Goal: Transaction & Acquisition: Book appointment/travel/reservation

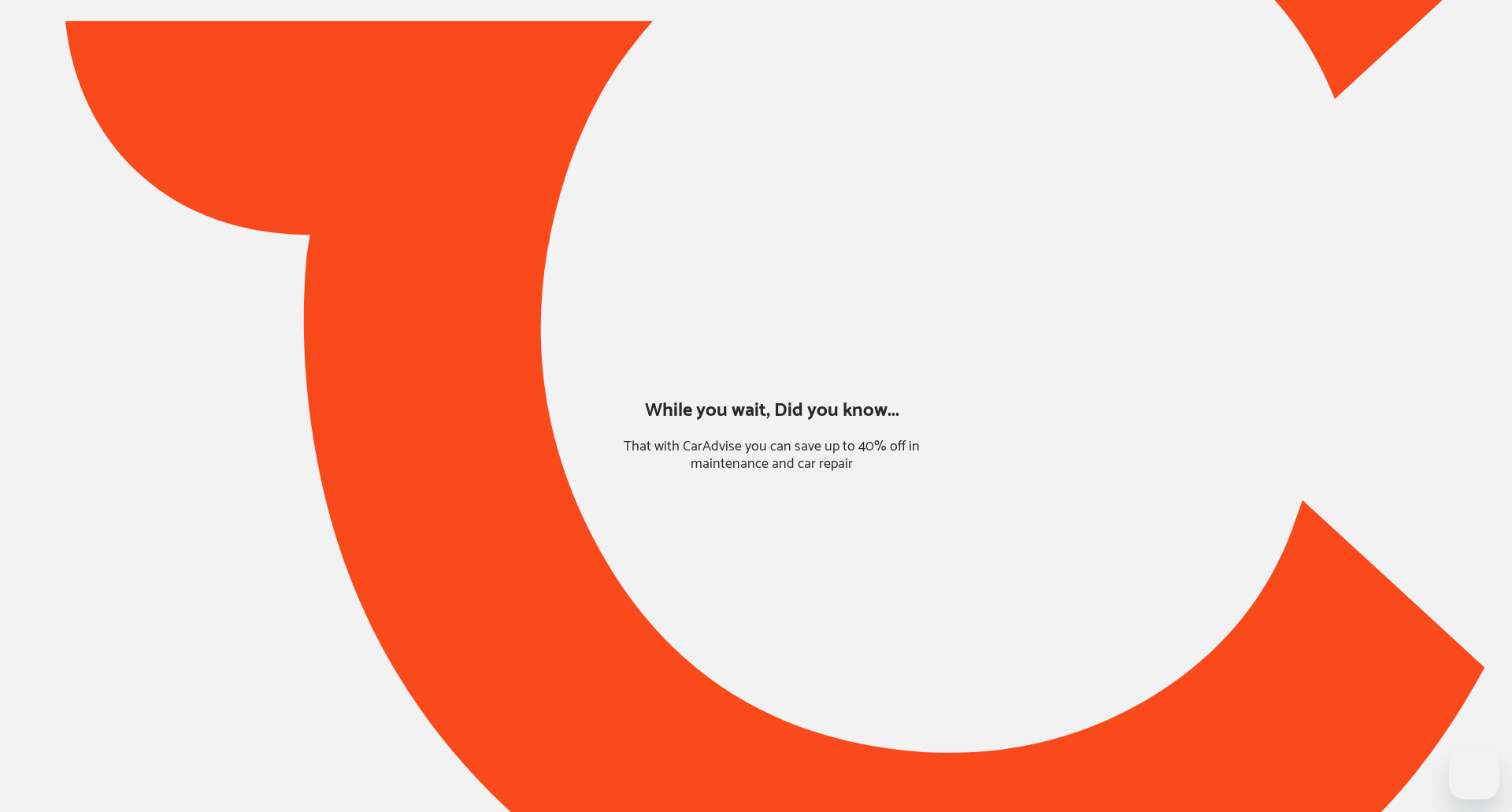
type input "*******"
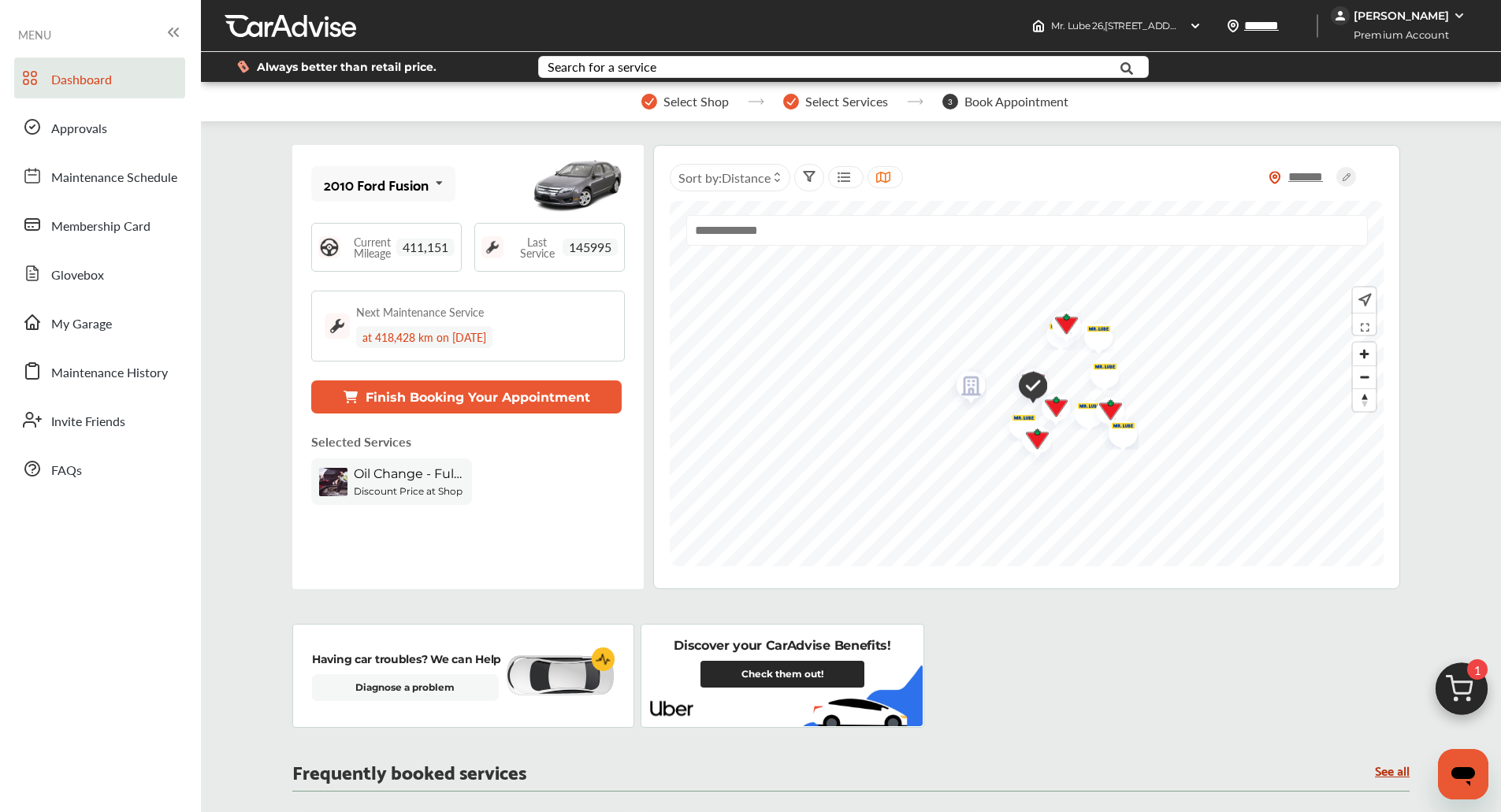
click at [1473, 683] on img at bounding box center [1461, 693] width 76 height 75
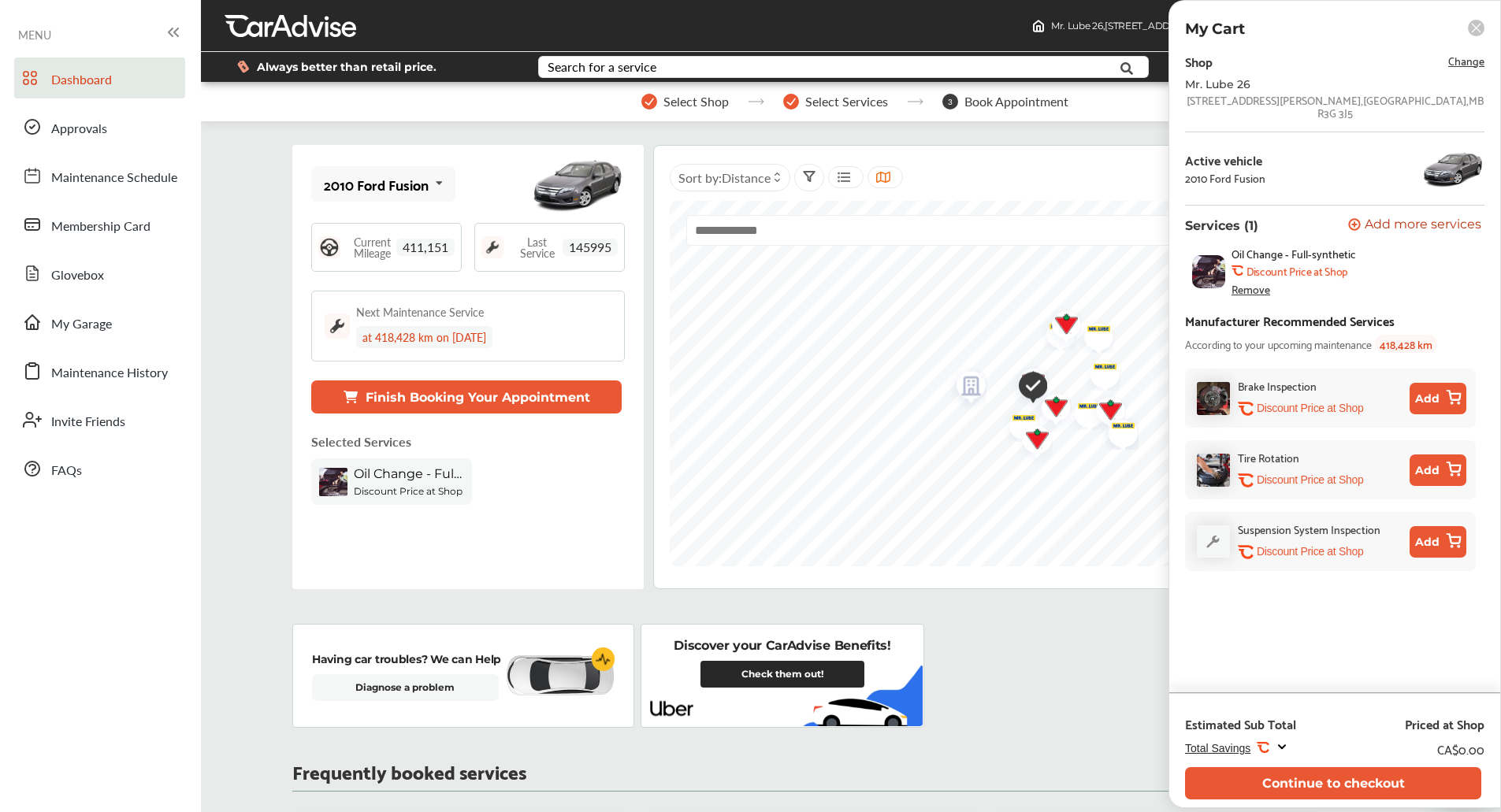
click at [68, 299] on div "Dashboard Approvals Maintenance Schedule Membership Card Glovebox My Garage Mai…" at bounding box center [100, 273] width 185 height 432
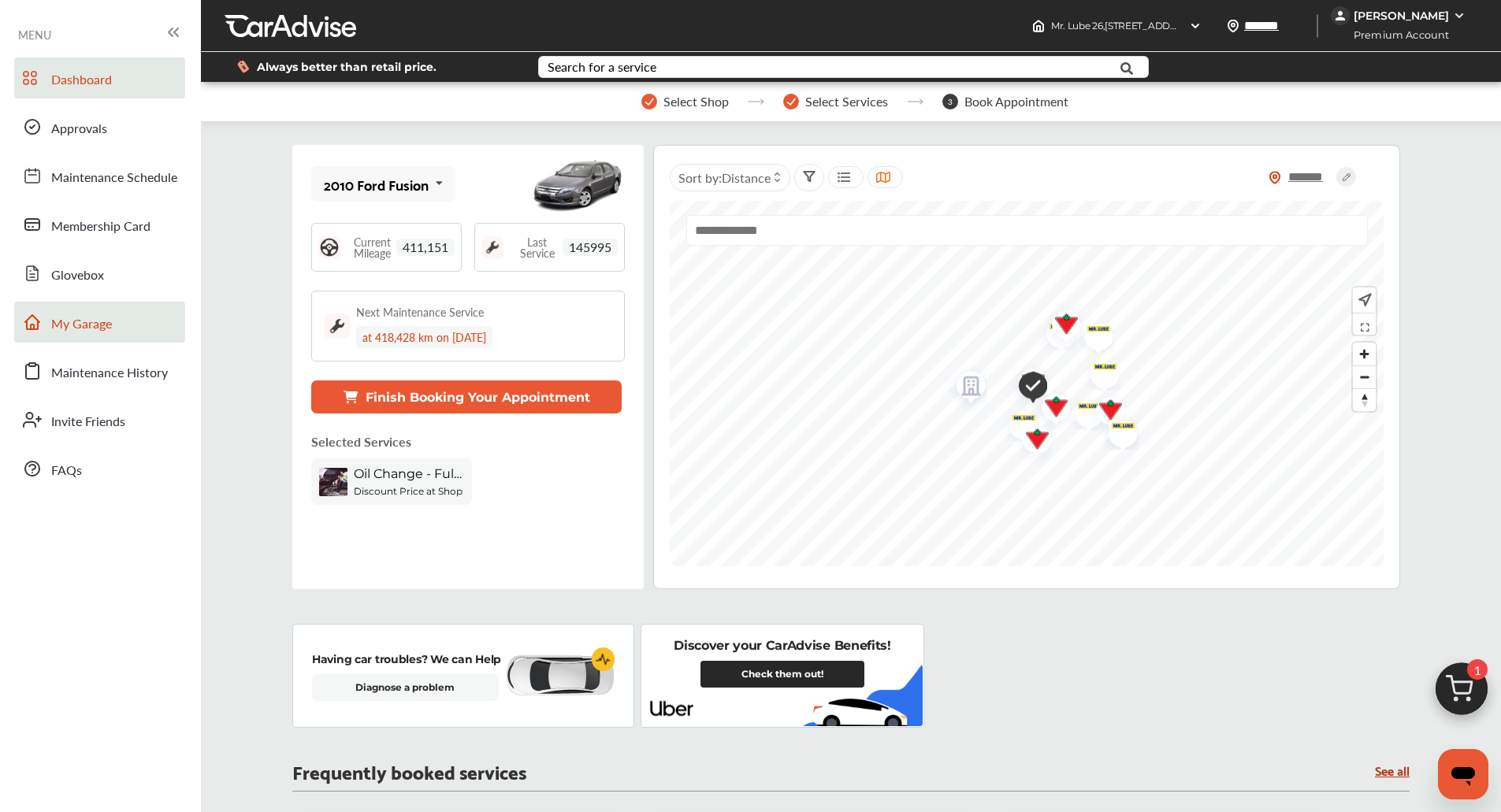
click at [73, 313] on link "My Garage" at bounding box center [99, 322] width 171 height 41
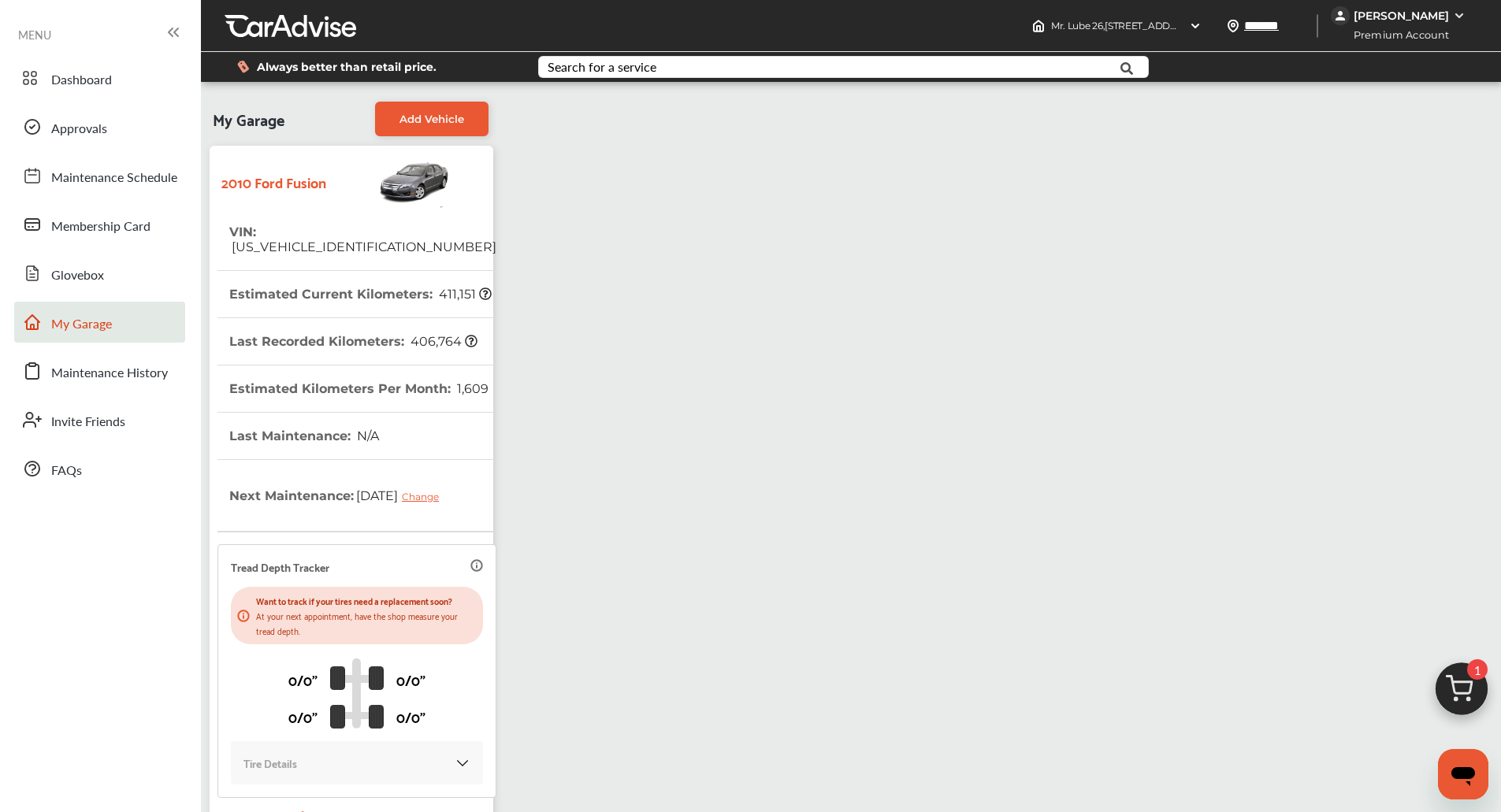
click at [1472, 702] on img at bounding box center [1461, 693] width 76 height 75
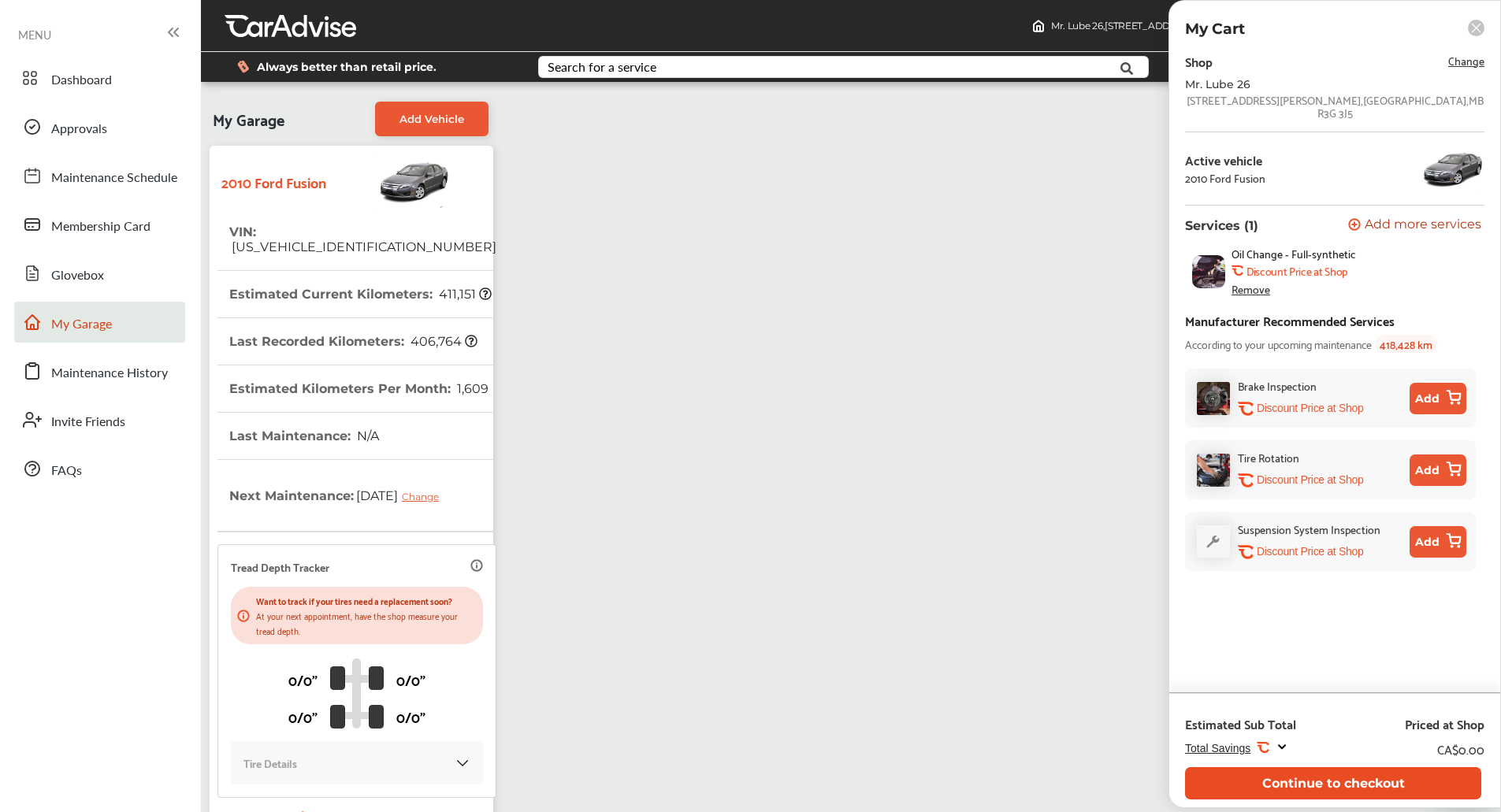
click at [1300, 780] on button "Continue to checkout" at bounding box center [1332, 783] width 296 height 32
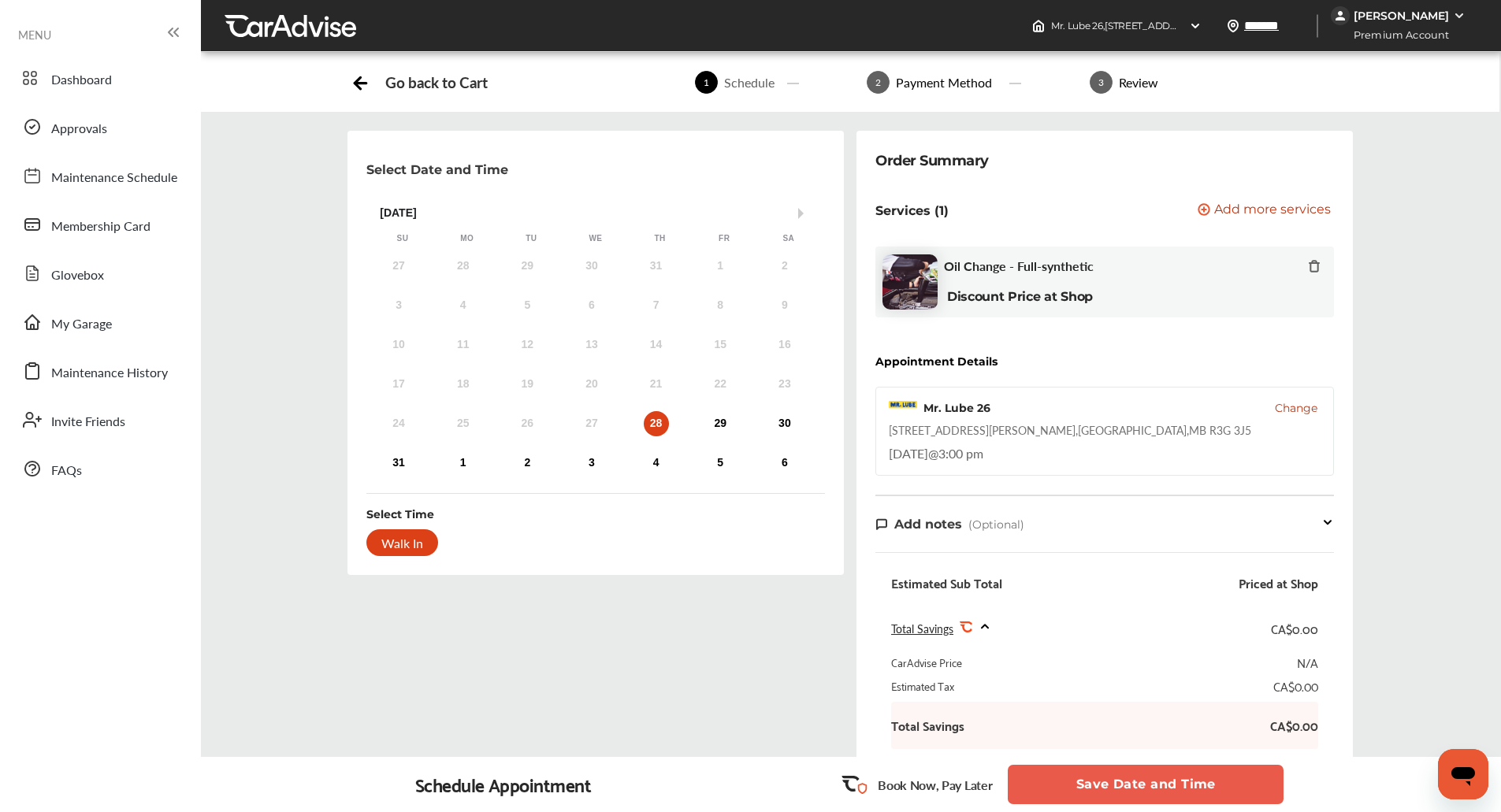
click at [1126, 781] on button "Save Date and Time" at bounding box center [1145, 784] width 276 height 40
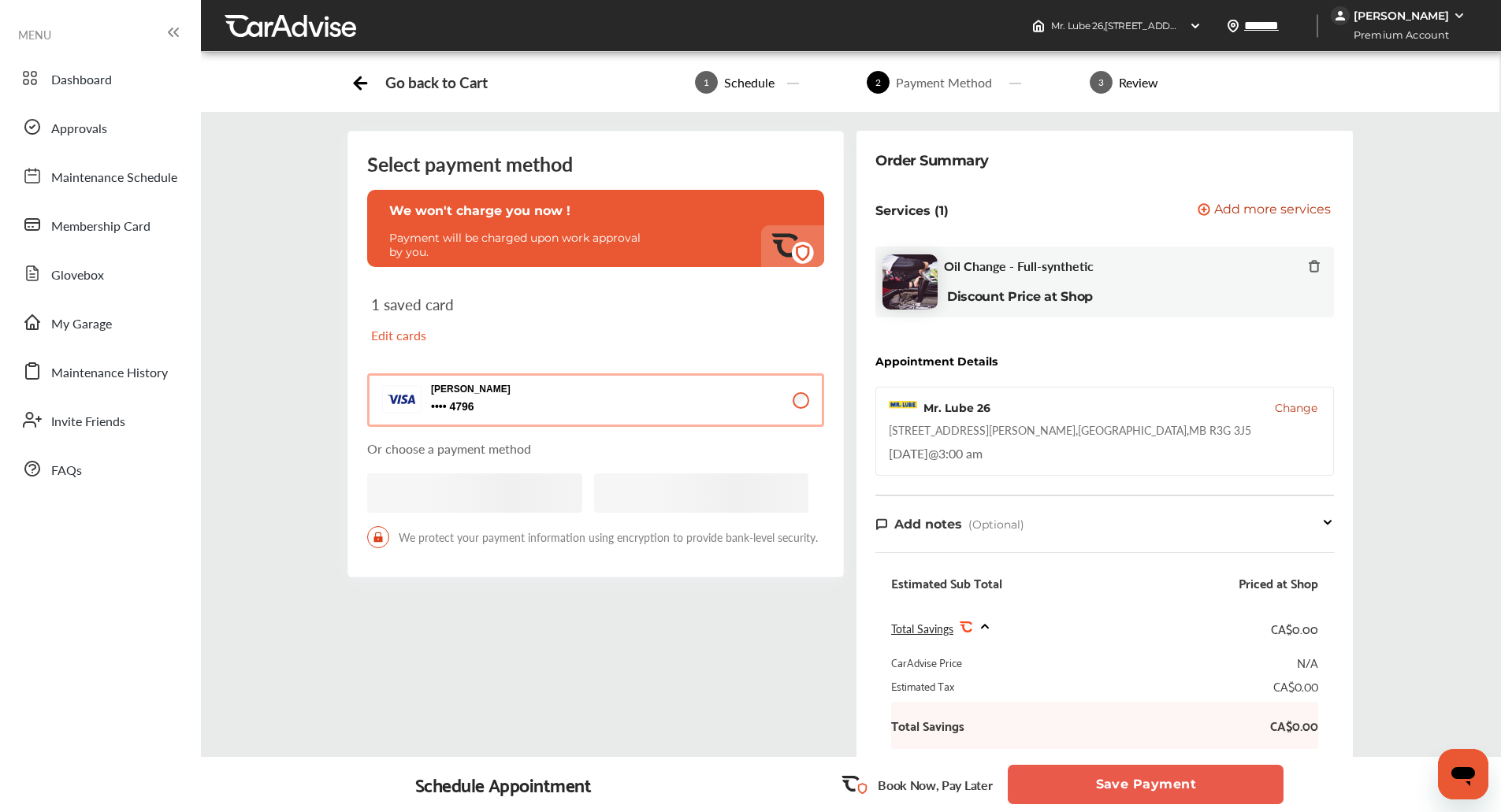
click at [1126, 781] on button "Save Payment" at bounding box center [1145, 784] width 276 height 40
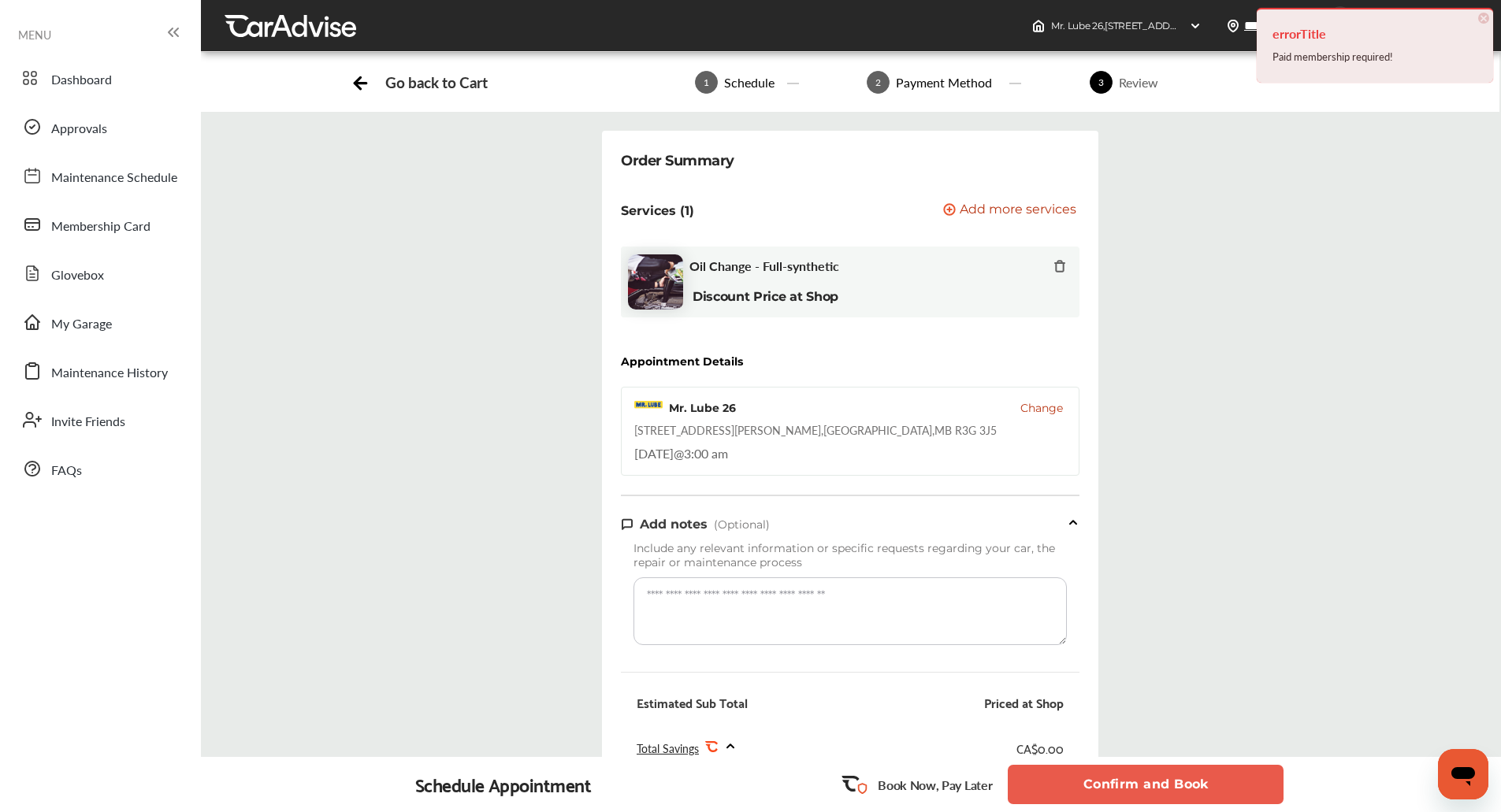
click at [1200, 478] on div "Booking Summary N/A Order Summary Services (1) Add a service Add more services …" at bounding box center [849, 600] width 1324 height 938
